Goal: Transaction & Acquisition: Purchase product/service

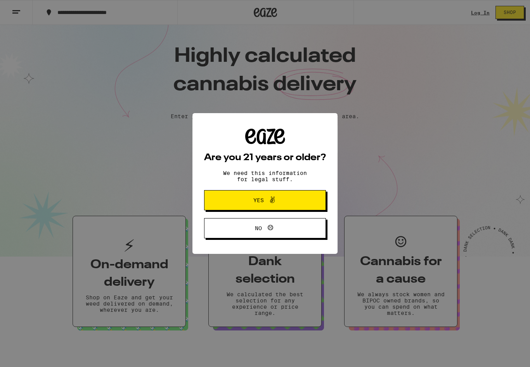
click at [294, 200] on span "Yes" at bounding box center [265, 200] width 59 height 10
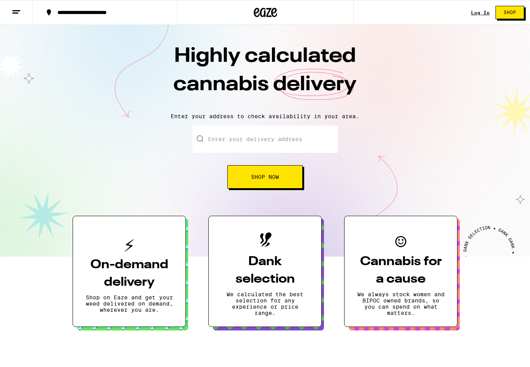
click at [260, 146] on input "Enter your delivery address" at bounding box center [266, 138] width 146 height 27
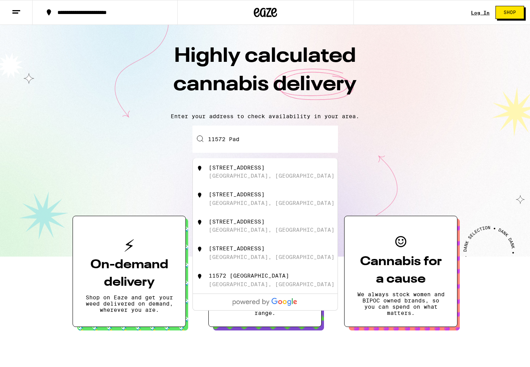
click at [275, 170] on div "[STREET_ADDRESS]" at bounding box center [278, 171] width 139 height 15
type input "[STREET_ADDRESS][PERSON_NAME]"
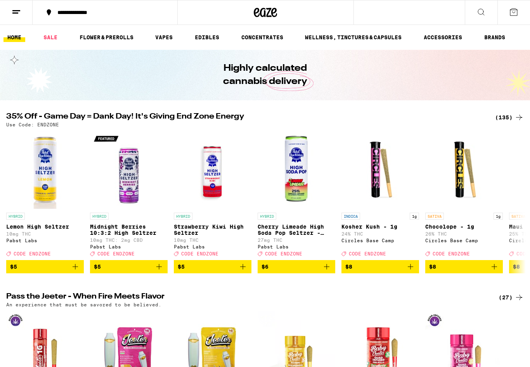
click at [273, 39] on link "CONCENTRATES" at bounding box center [263, 37] width 50 height 9
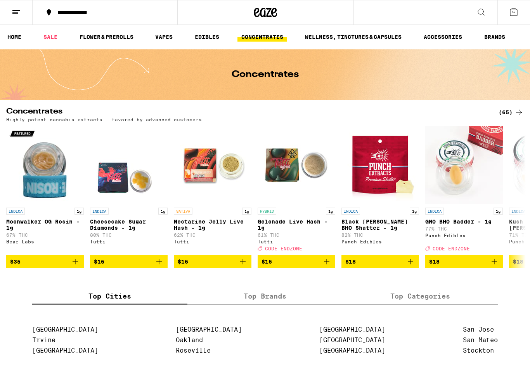
click at [506, 113] on div "(65)" at bounding box center [511, 112] width 25 height 9
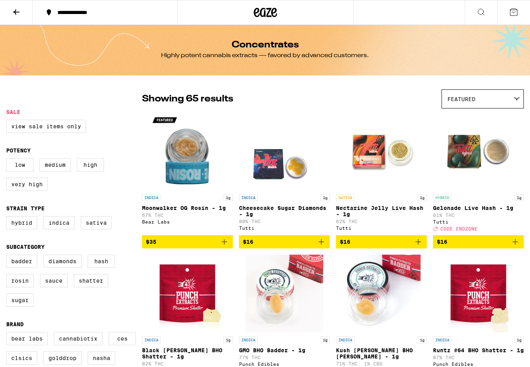
click at [64, 229] on label "Indica" at bounding box center [58, 222] width 31 height 13
click at [8, 217] on input "Indica" at bounding box center [8, 217] width 0 height 0
checkbox input "true"
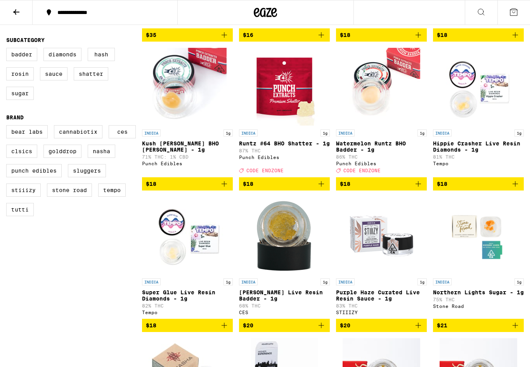
scroll to position [206, 0]
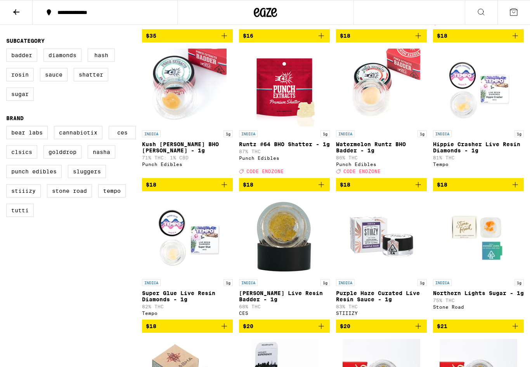
click at [62, 178] on label "Punch Edibles" at bounding box center [34, 171] width 56 height 13
click at [8, 127] on input "Punch Edibles" at bounding box center [8, 127] width 0 height 0
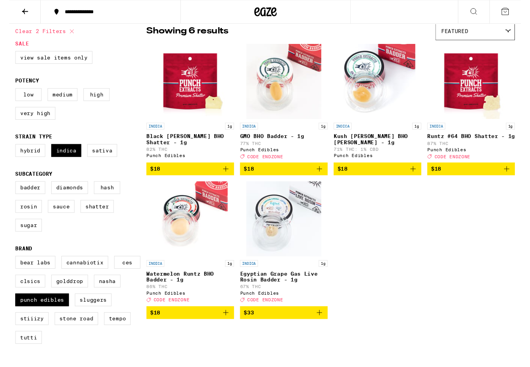
scroll to position [67, 0]
click at [293, 245] on img "Open page for Egyptian Grape Gas Live Rosin Badder - 1g from Punch Edibles" at bounding box center [285, 227] width 78 height 78
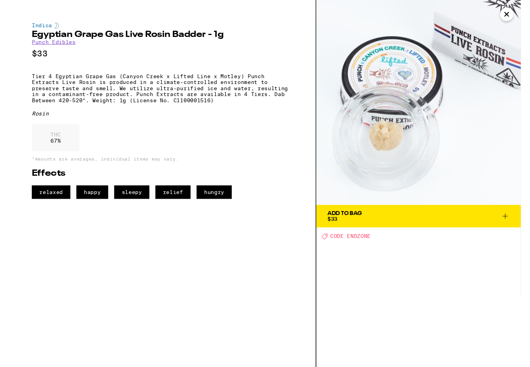
click at [517, 7] on img at bounding box center [424, 106] width 212 height 212
click at [512, 16] on icon "Close" at bounding box center [515, 15] width 9 height 12
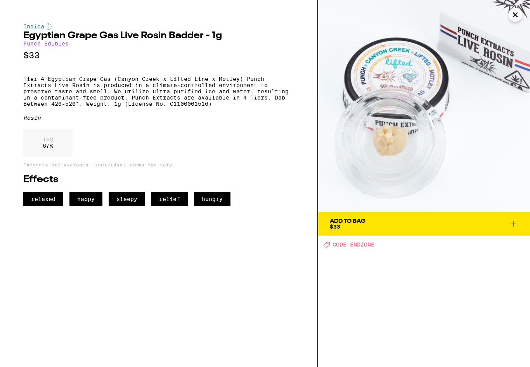
scroll to position [67, 0]
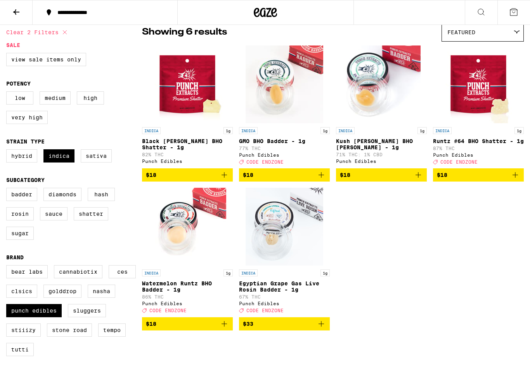
click at [62, 317] on label "Punch Edibles" at bounding box center [34, 310] width 56 height 13
click at [8, 266] on input "Punch Edibles" at bounding box center [8, 266] width 0 height 0
checkbox input "false"
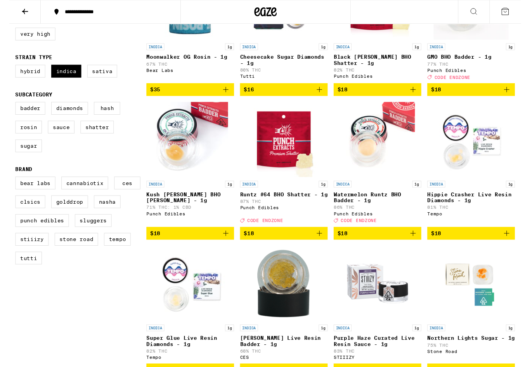
scroll to position [151, 0]
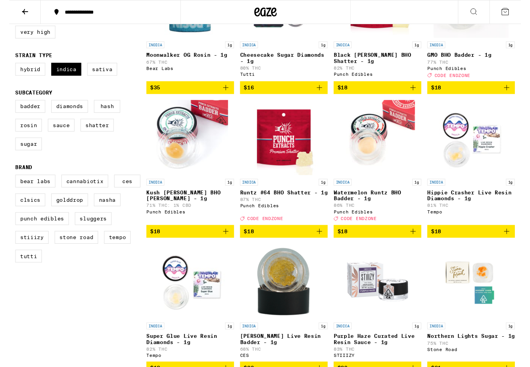
click at [68, 233] on label "Sluggers" at bounding box center [87, 226] width 38 height 13
click at [8, 182] on input "Sluggers" at bounding box center [8, 182] width 0 height 0
checkbox input "true"
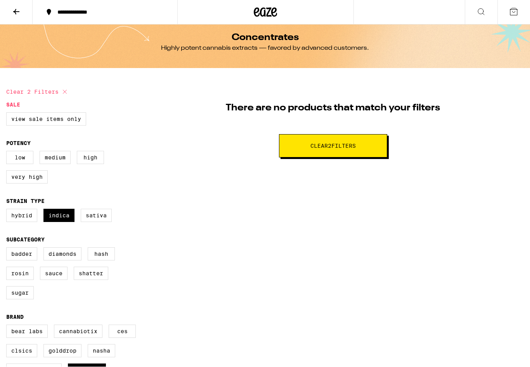
scroll to position [7, 0]
click at [338, 148] on span "Clear 2 filter s" at bounding box center [333, 145] width 45 height 5
checkbox input "false"
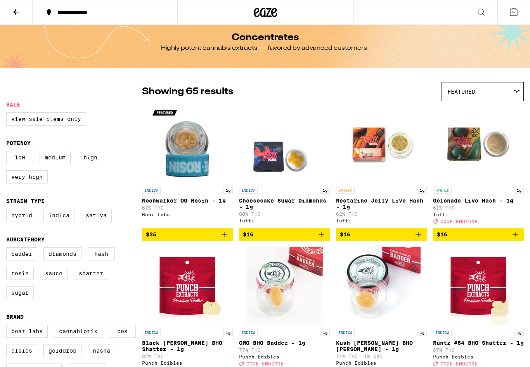
click at [17, 260] on label "Badder" at bounding box center [21, 253] width 31 height 13
click at [8, 248] on input "Badder" at bounding box center [8, 248] width 0 height 0
checkbox input "true"
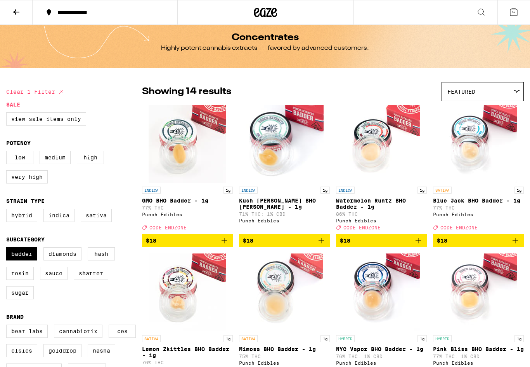
click at [60, 222] on label "Indica" at bounding box center [58, 215] width 31 height 13
click at [8, 210] on input "Indica" at bounding box center [8, 210] width 0 height 0
checkbox input "true"
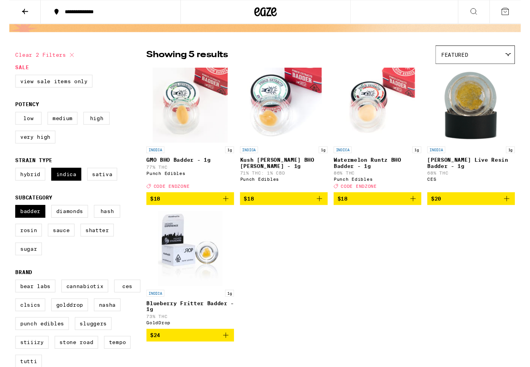
scroll to position [42, 0]
click at [18, 225] on label "Badder" at bounding box center [21, 218] width 31 height 13
click at [8, 214] on input "Badder" at bounding box center [8, 213] width 0 height 0
checkbox input "false"
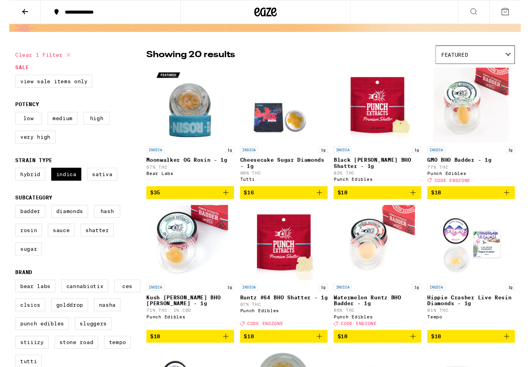
click at [65, 185] on label "Indica" at bounding box center [58, 180] width 31 height 13
click at [8, 175] on input "Indica" at bounding box center [8, 175] width 0 height 0
checkbox input "false"
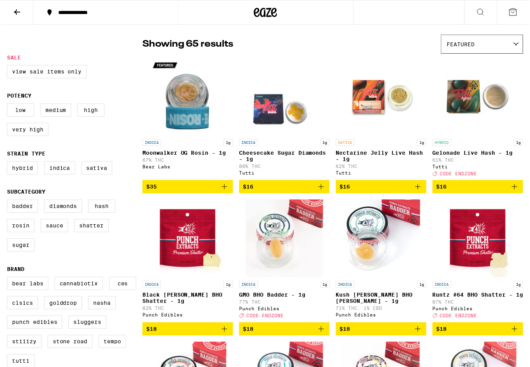
scroll to position [56, 0]
